Goal: Task Accomplishment & Management: Complete application form

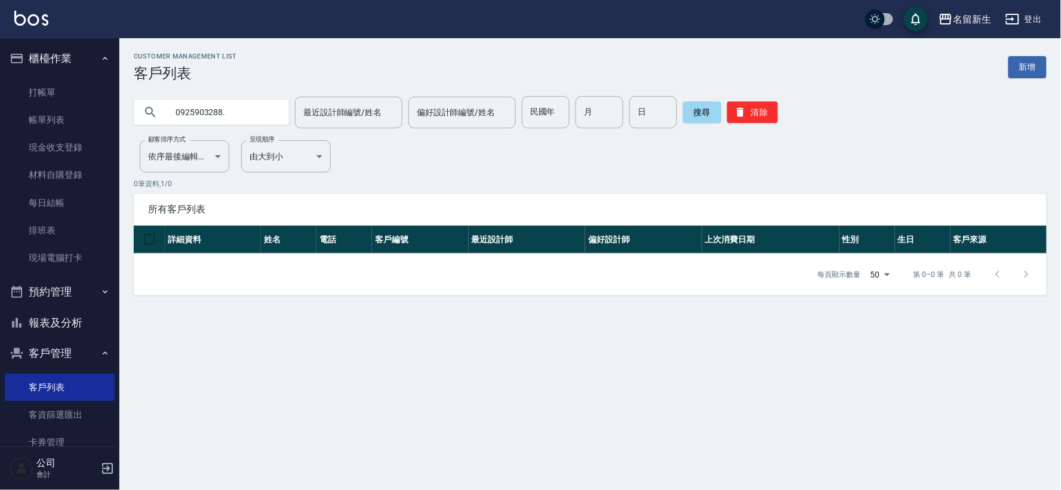
type input "0925903288."
click at [744, 115] on button "清除" at bounding box center [752, 113] width 51 height 22
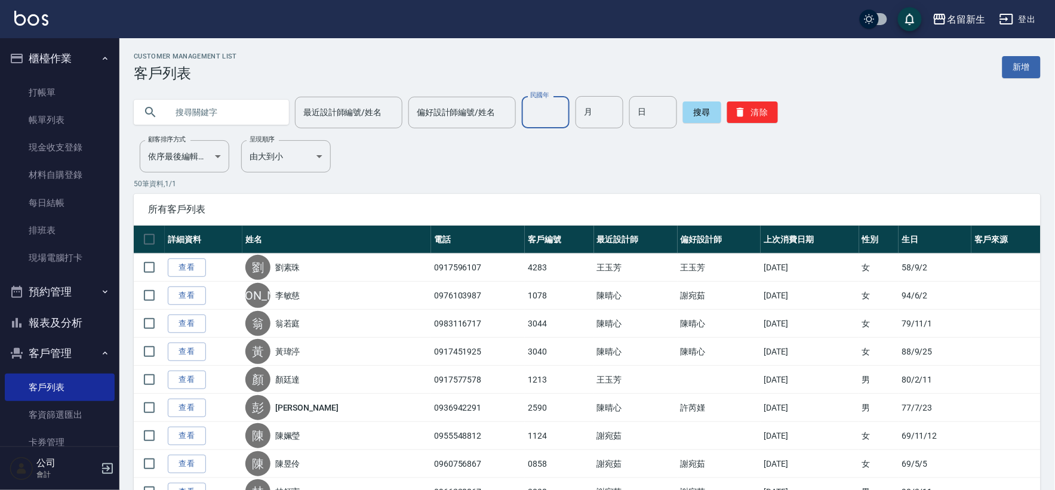
click at [530, 108] on input "民國年" at bounding box center [546, 112] width 48 height 32
type input "63"
type input "05"
type input "04"
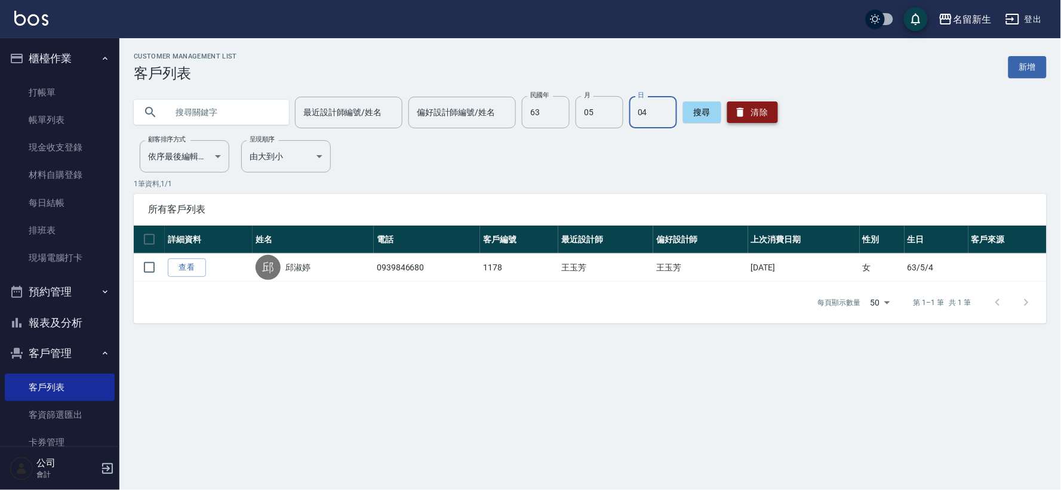
click at [735, 106] on icon "button" at bounding box center [741, 112] width 12 height 12
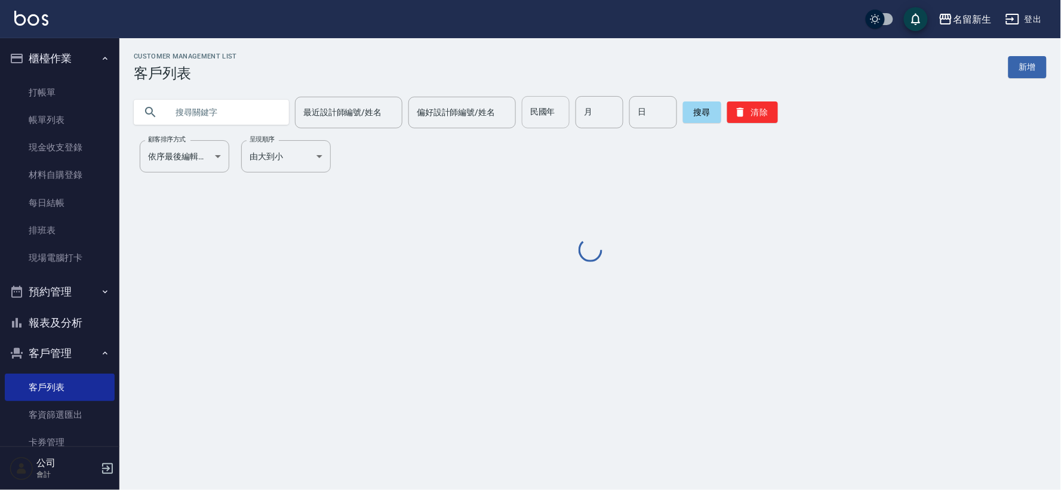
click at [540, 121] on input "民國年" at bounding box center [546, 112] width 48 height 32
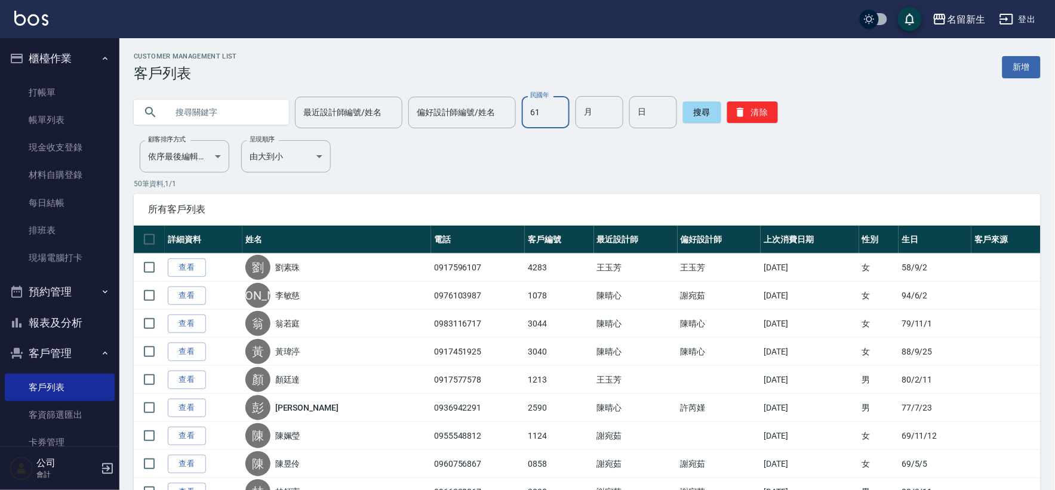
type input "61"
type input "06"
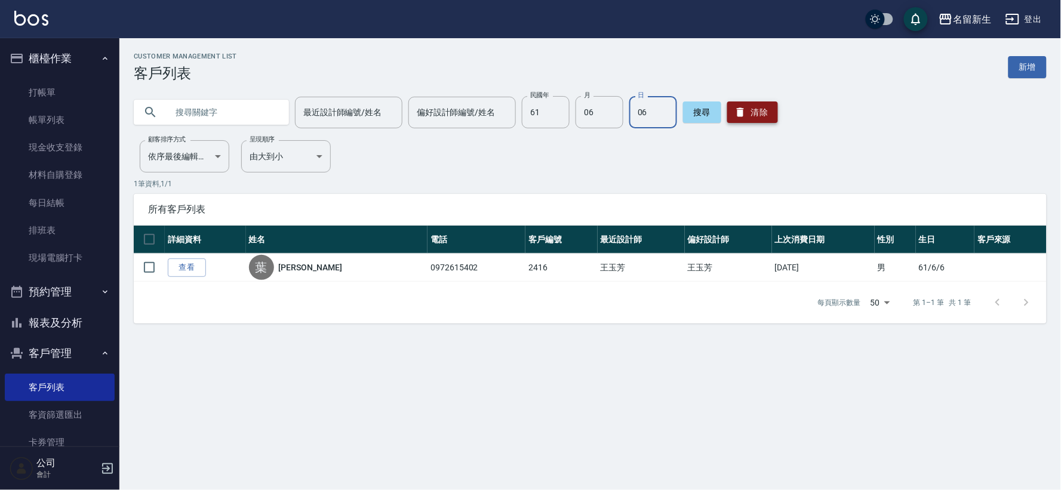
click at [753, 118] on button "清除" at bounding box center [752, 113] width 51 height 22
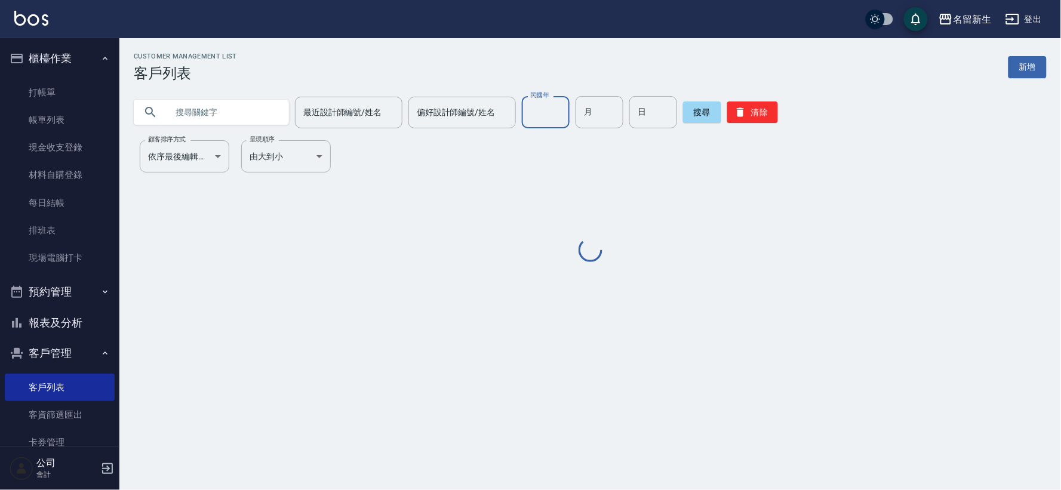
click at [548, 124] on input "民國年" at bounding box center [546, 112] width 48 height 32
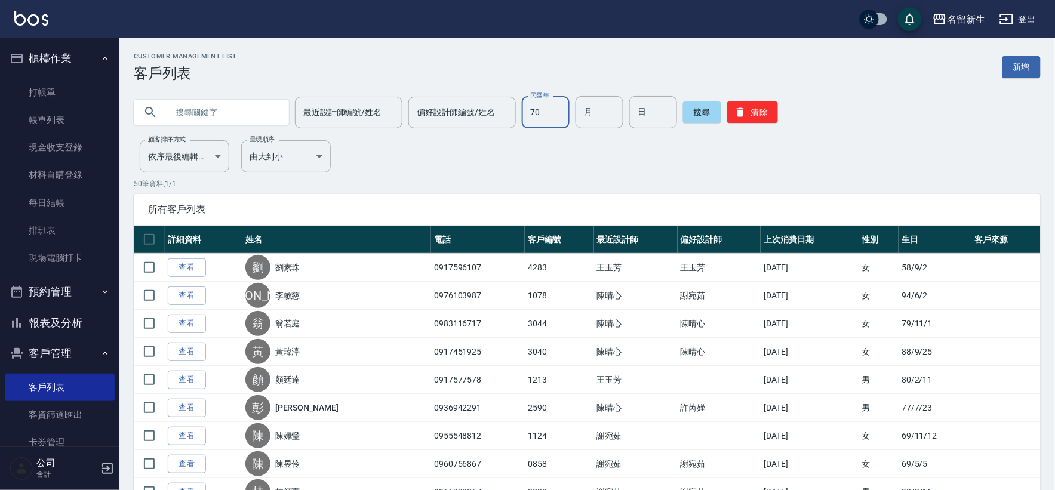
type input "70"
type input "12"
type input "30"
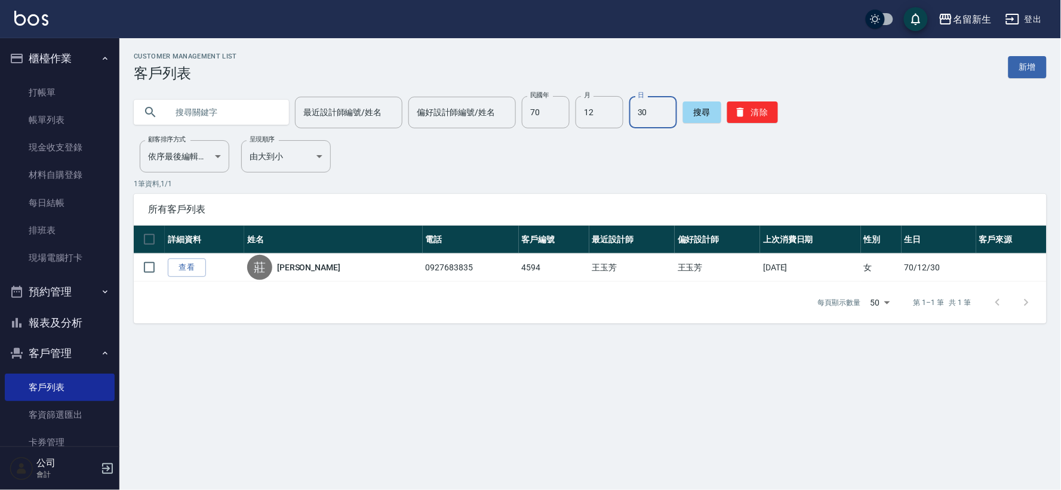
click at [727, 100] on div "搜尋 清除" at bounding box center [730, 112] width 95 height 32
click at [738, 113] on icon "button" at bounding box center [740, 112] width 7 height 9
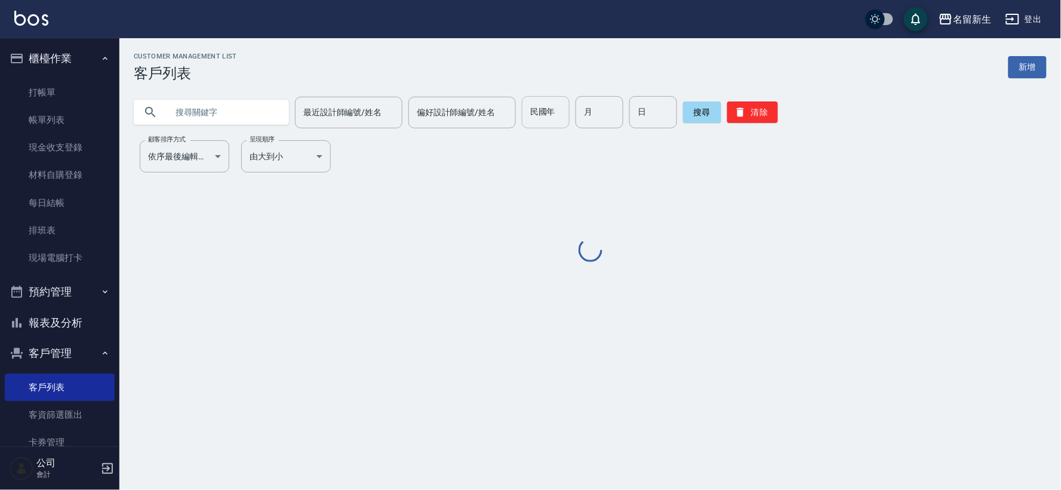
click at [545, 114] on input "民國年" at bounding box center [546, 112] width 48 height 32
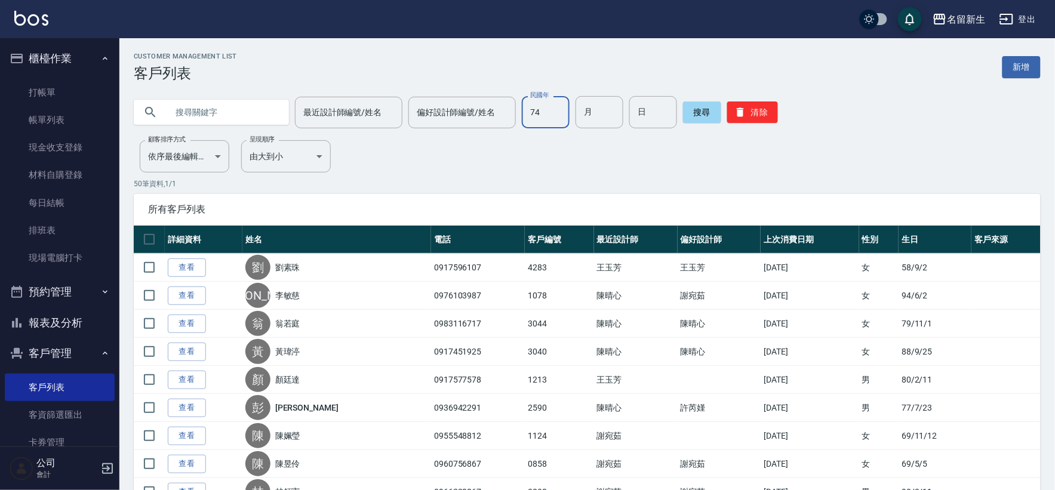
type input "74"
type input "11"
type input "06"
